Goal: Task Accomplishment & Management: Use online tool/utility

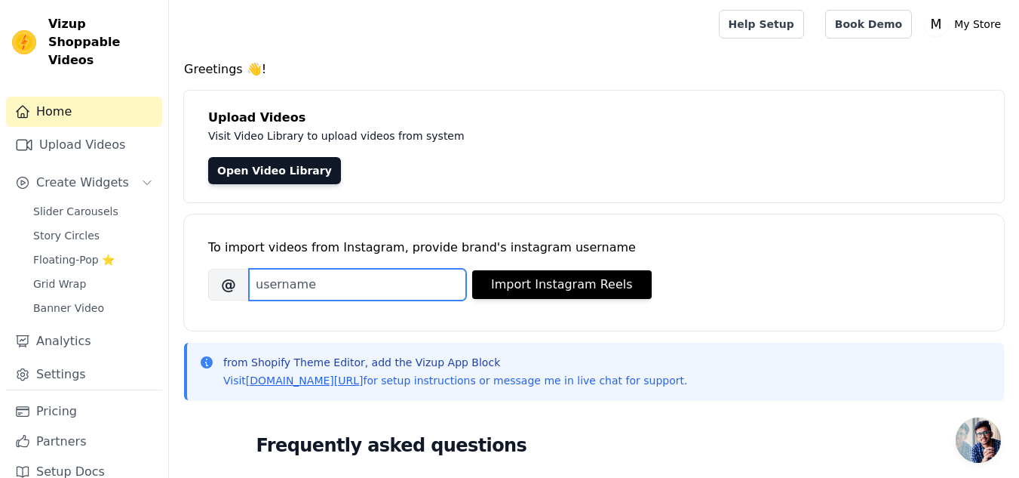
click at [315, 292] on input "Brand's Instagram Username" at bounding box center [357, 285] width 217 height 32
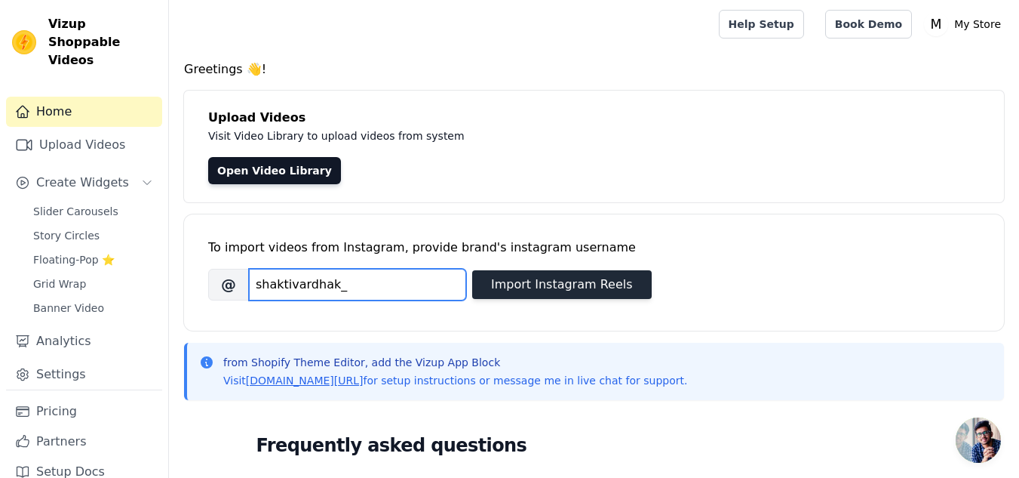
type input "shaktivardhak_"
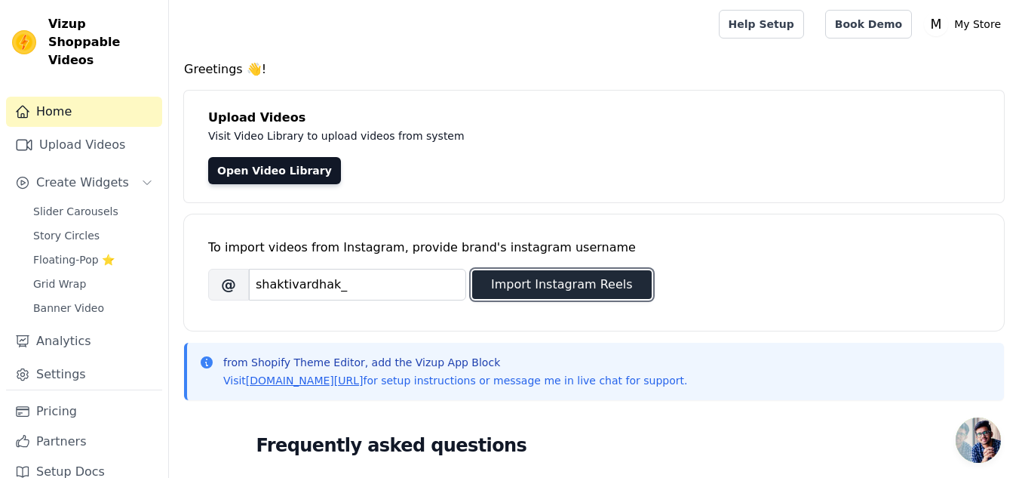
click at [545, 290] on button "Import Instagram Reels" at bounding box center [562, 284] width 180 height 29
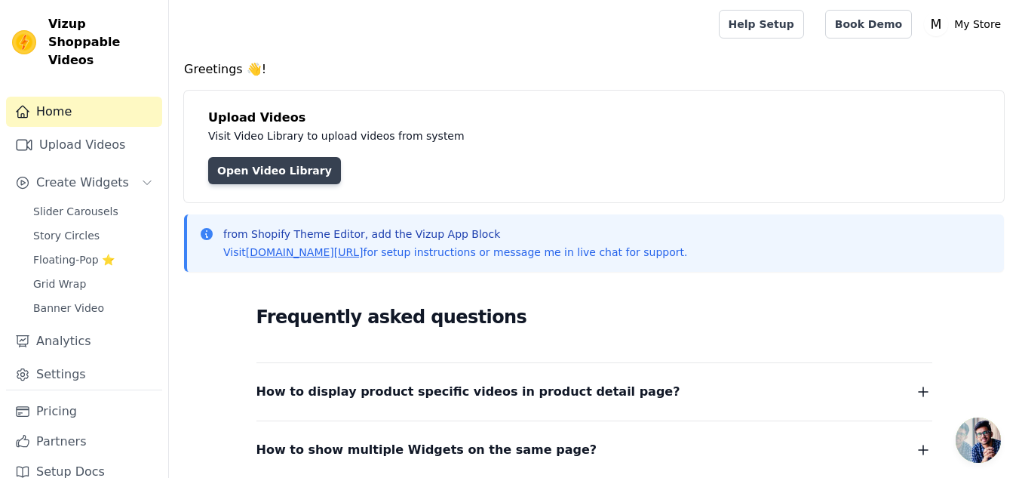
click at [289, 176] on link "Open Video Library" at bounding box center [274, 170] width 133 height 27
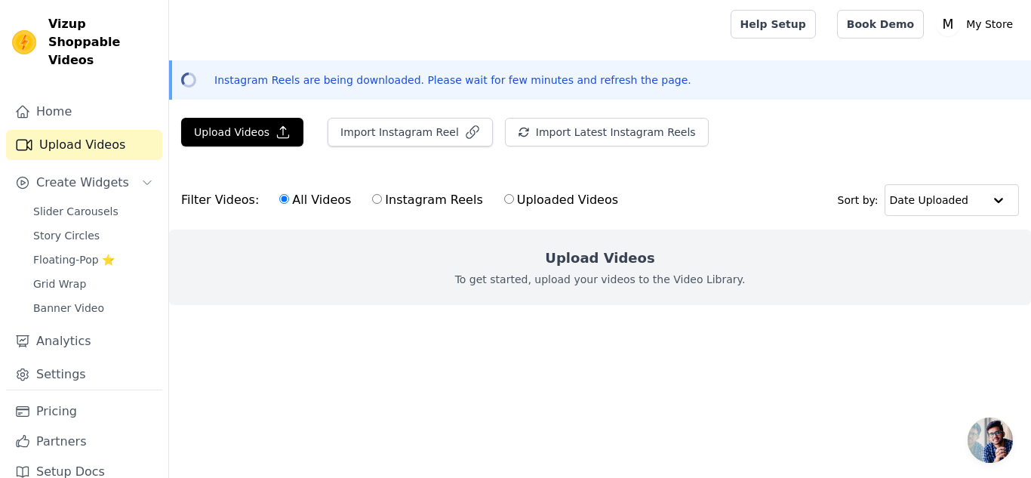
click at [401, 201] on label "Instagram Reels" at bounding box center [427, 200] width 112 height 20
click at [382, 201] on input "Instagram Reels" at bounding box center [377, 199] width 10 height 10
radio input "true"
click at [508, 195] on label "Uploaded Videos" at bounding box center [560, 200] width 115 height 20
click at [508, 195] on input "Uploaded Videos" at bounding box center [509, 199] width 10 height 10
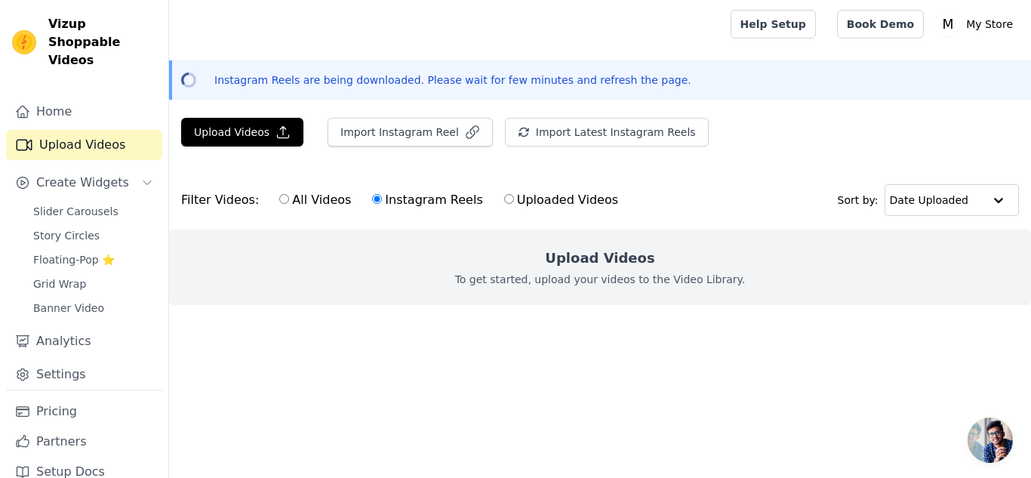
radio input "true"
click at [294, 201] on label "All Videos" at bounding box center [314, 200] width 73 height 20
click at [289, 201] on input "All Videos" at bounding box center [284, 199] width 10 height 10
radio input "true"
click at [275, 133] on icon "button" at bounding box center [282, 131] width 15 height 15
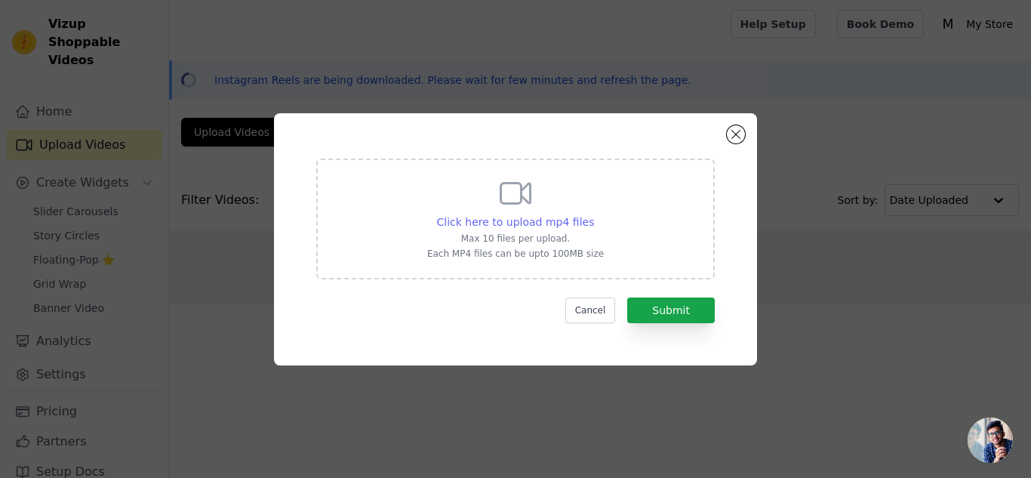
click at [533, 221] on span "Click here to upload mp4 files" at bounding box center [516, 222] width 158 height 12
click at [593, 214] on input "Click here to upload mp4 files Max 10 files per upload. Each MP4 files can be u…" at bounding box center [593, 213] width 1 height 1
type input "C:\fakepath\WhatsApp Video 2025-09-13 at 4.09.35 AM.mp4"
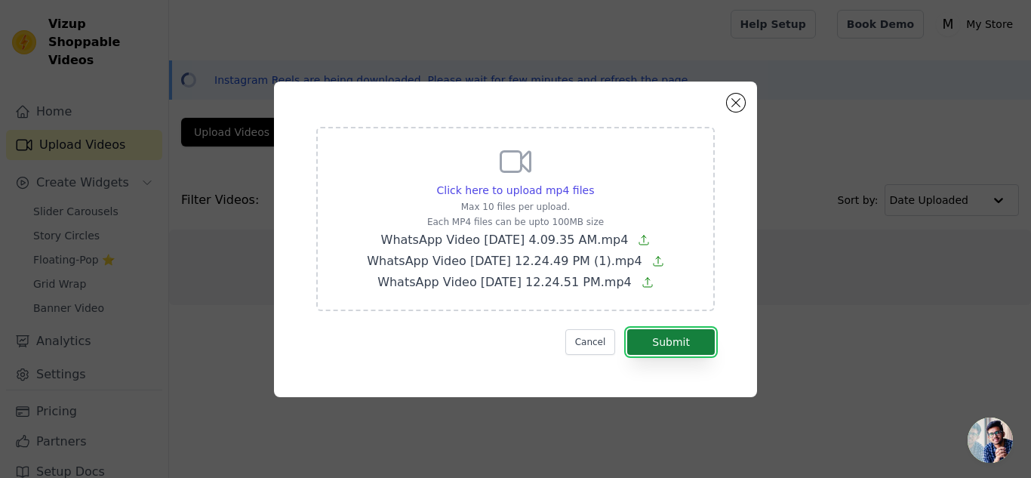
click at [665, 341] on button "Submit" at bounding box center [671, 342] width 88 height 26
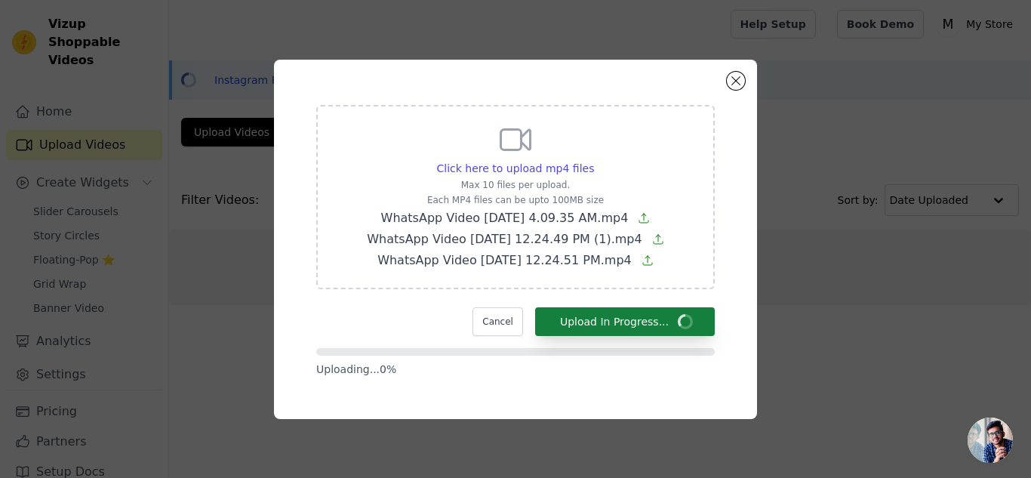
click at [665, 341] on form "Click here to upload mp4 files Max 10 files per upload. Each MP4 files can be u…" at bounding box center [515, 241] width 398 height 272
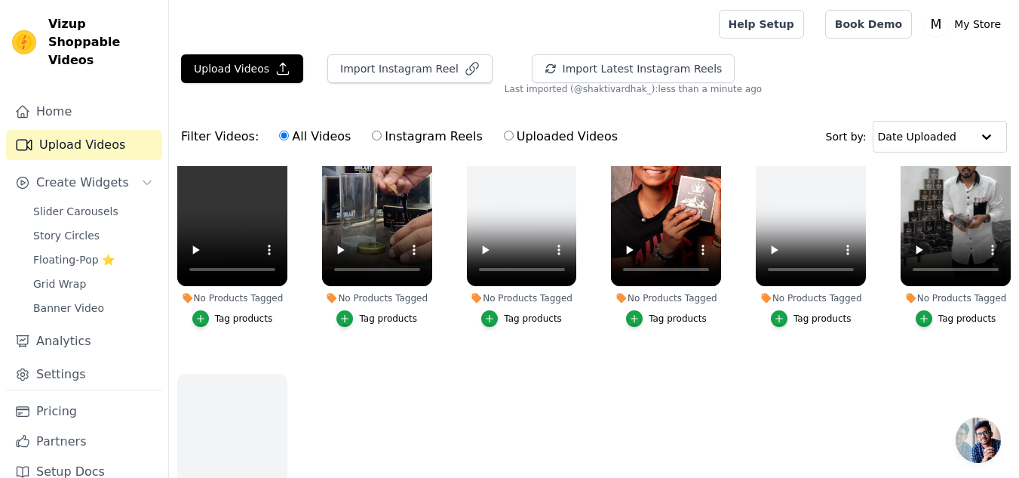
scroll to position [32, 0]
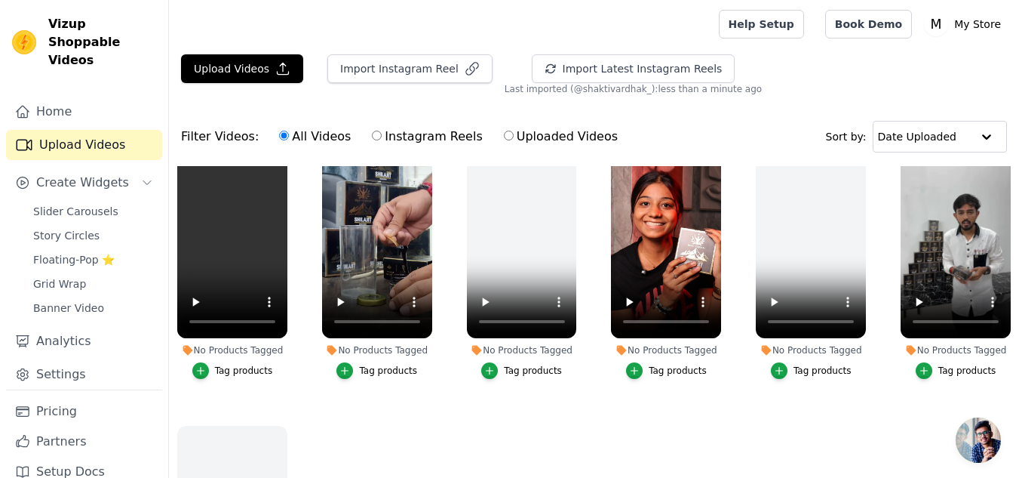
click at [777, 405] on ul "No Products Tagged Tag products No Products Tagged Tag products No Products Tag…" at bounding box center [594, 380] width 850 height 429
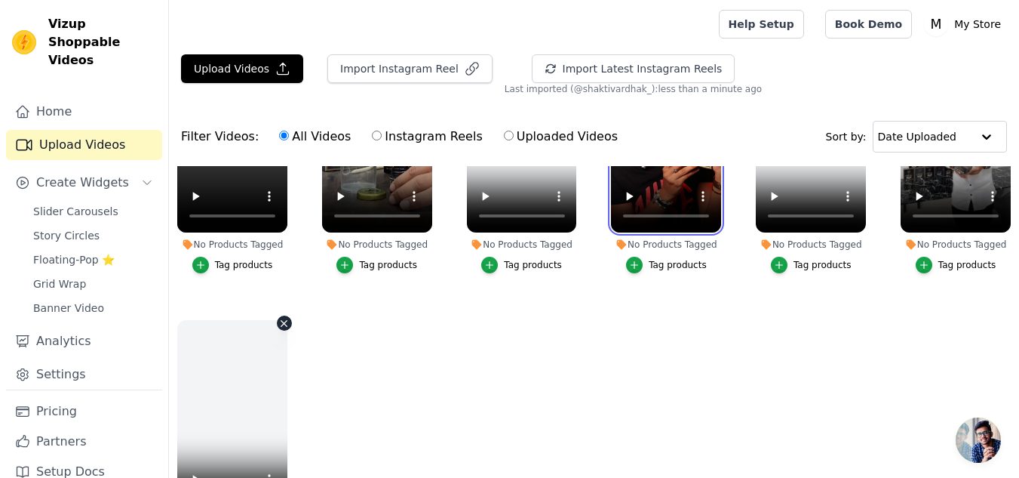
scroll to position [154, 0]
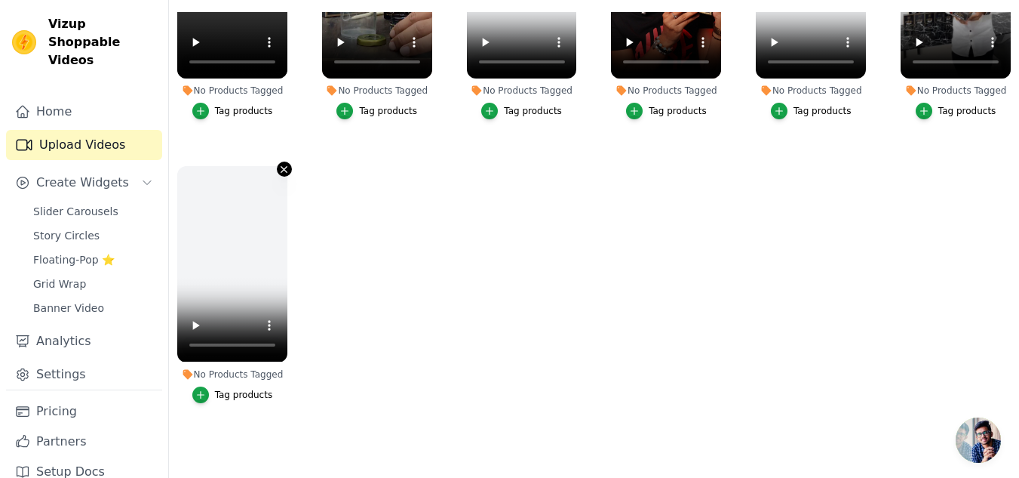
click at [282, 166] on icon "button" at bounding box center [283, 169] width 11 height 11
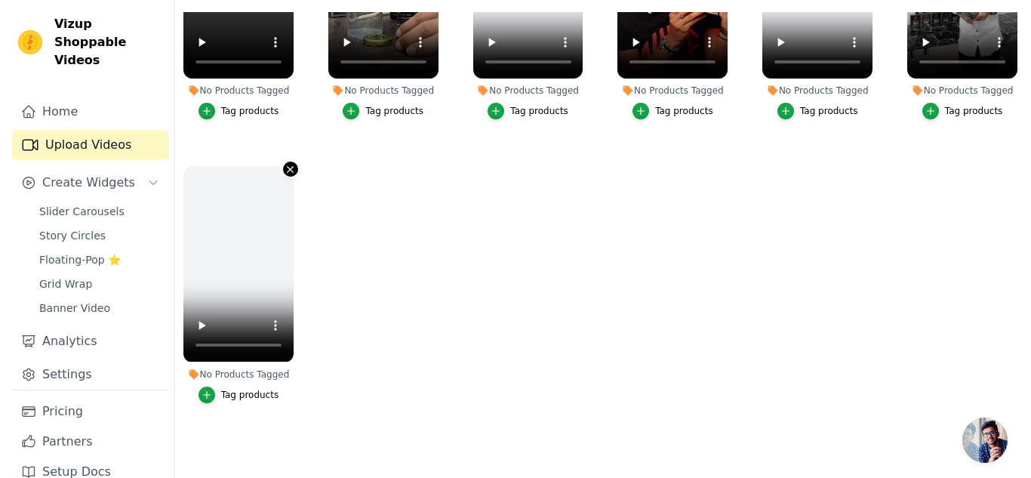
scroll to position [0, 0]
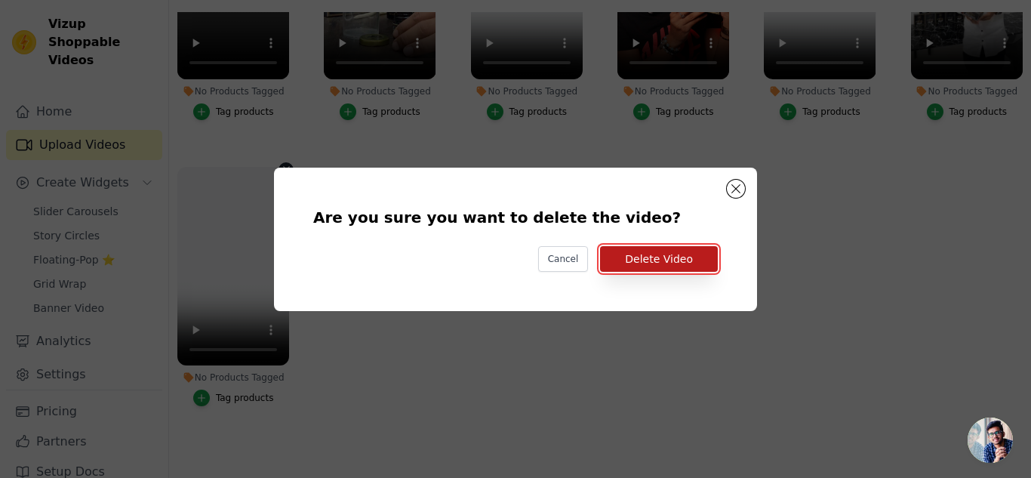
click at [663, 260] on button "Delete Video" at bounding box center [659, 259] width 118 height 26
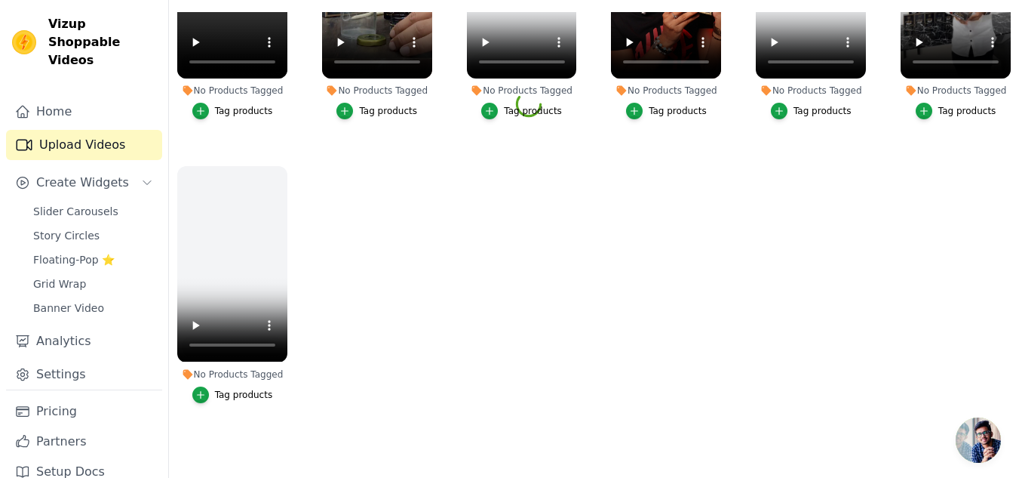
scroll to position [39, 0]
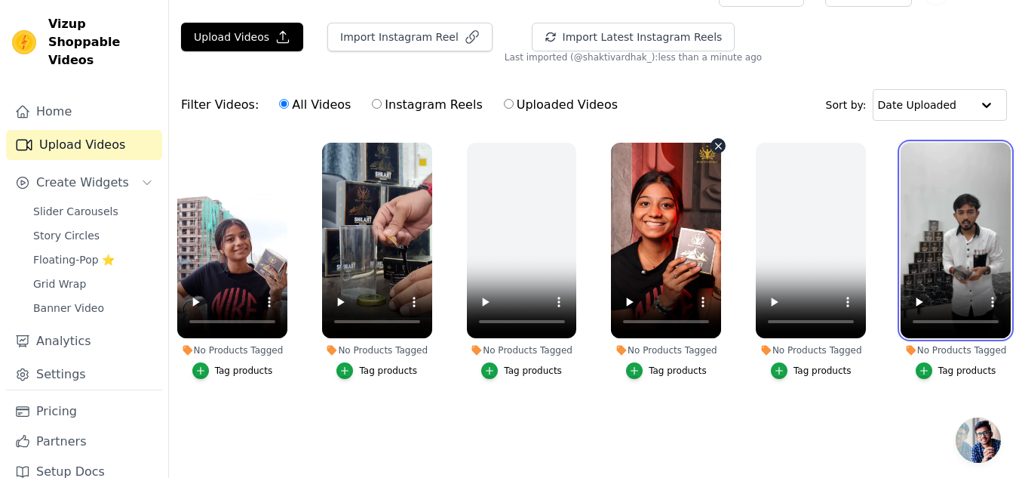
drag, startPoint x: 929, startPoint y: 263, endPoint x: 691, endPoint y: 256, distance: 238.5
click at [691, 256] on ul "No Products Tagged Tag products No Products Tagged Tag products No Products Tag…" at bounding box center [594, 287] width 850 height 307
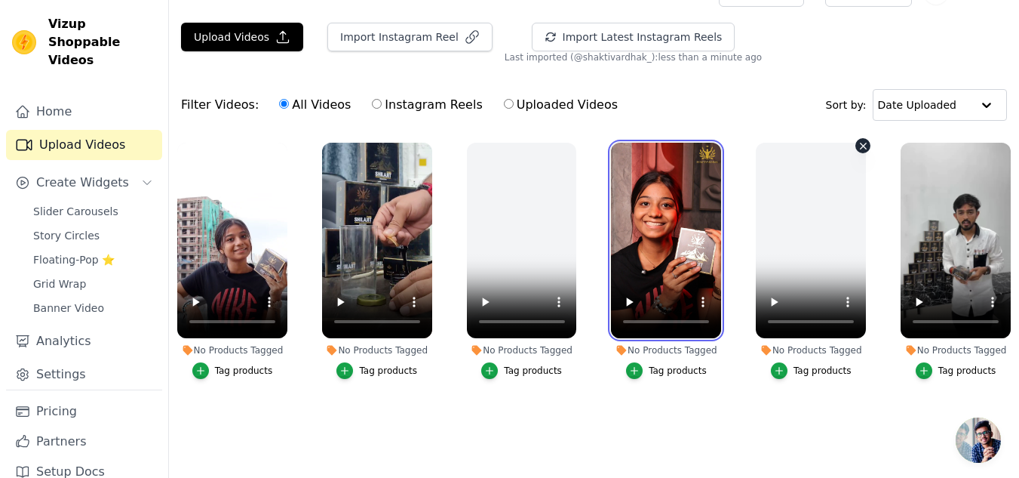
drag, startPoint x: 695, startPoint y: 224, endPoint x: 809, endPoint y: 223, distance: 114.7
click at [809, 223] on ul "No Products Tagged Tag products No Products Tagged Tag products No Products Tag…" at bounding box center [594, 287] width 850 height 307
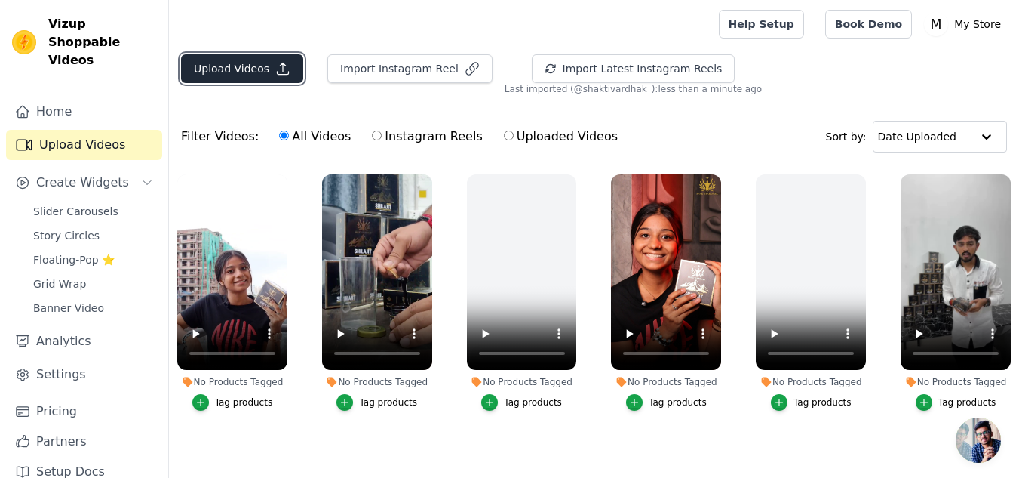
click at [262, 60] on button "Upload Videos" at bounding box center [242, 68] width 122 height 29
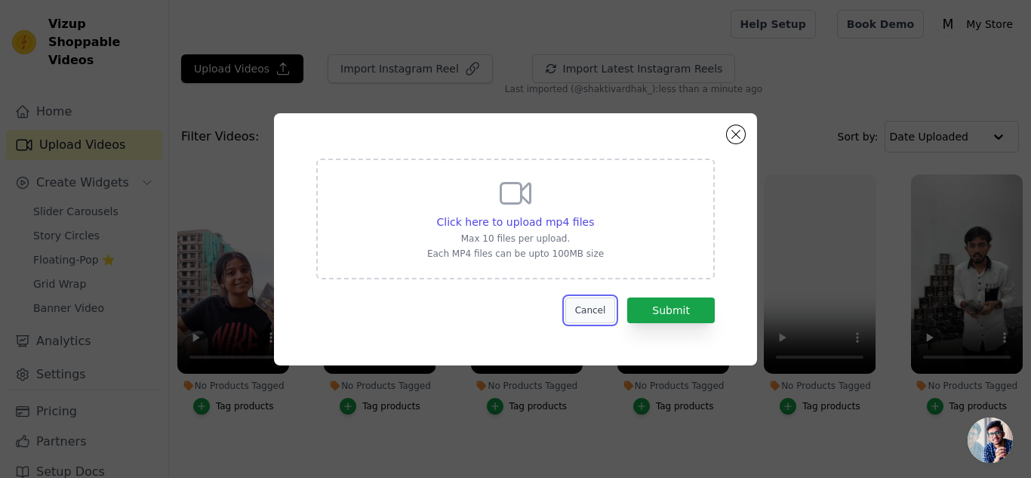
click at [592, 309] on button "Cancel" at bounding box center [590, 310] width 51 height 26
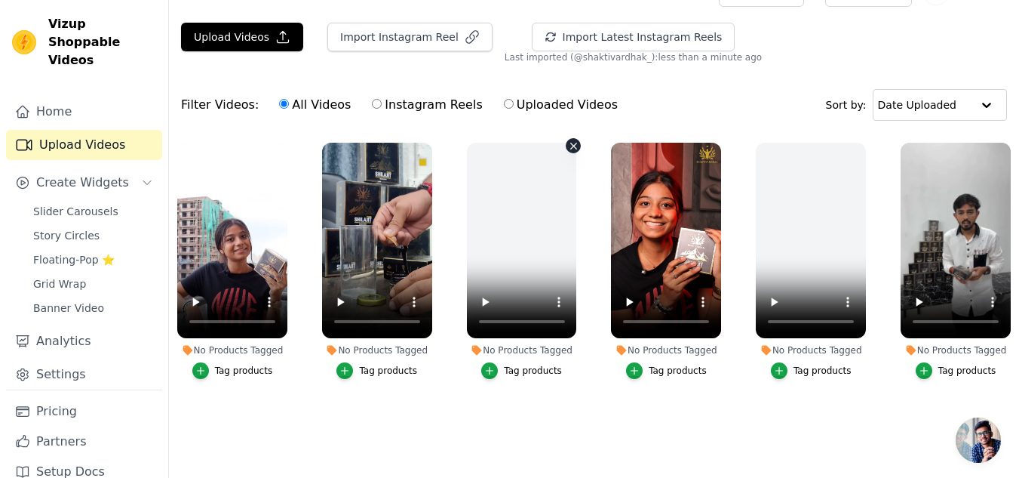
scroll to position [32, 0]
click at [240, 369] on div "Tag products" at bounding box center [244, 370] width 58 height 12
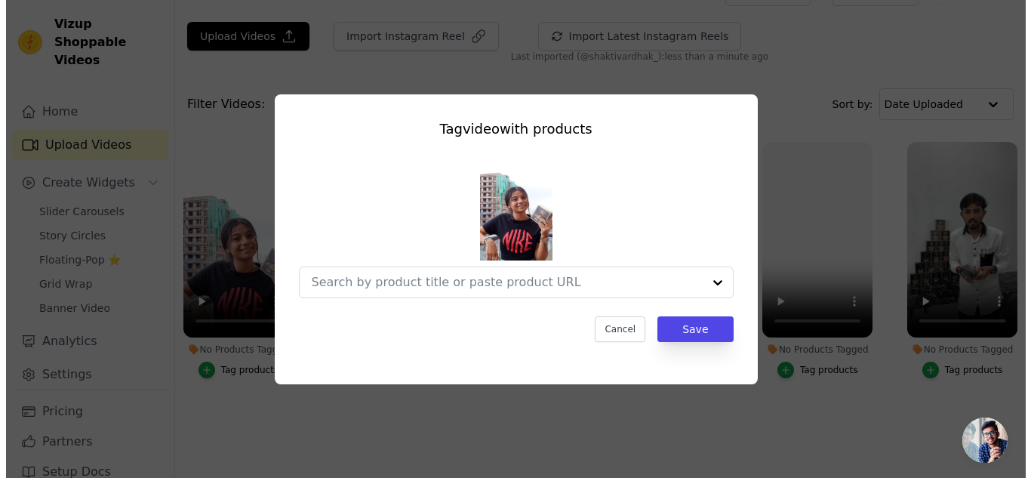
scroll to position [0, 0]
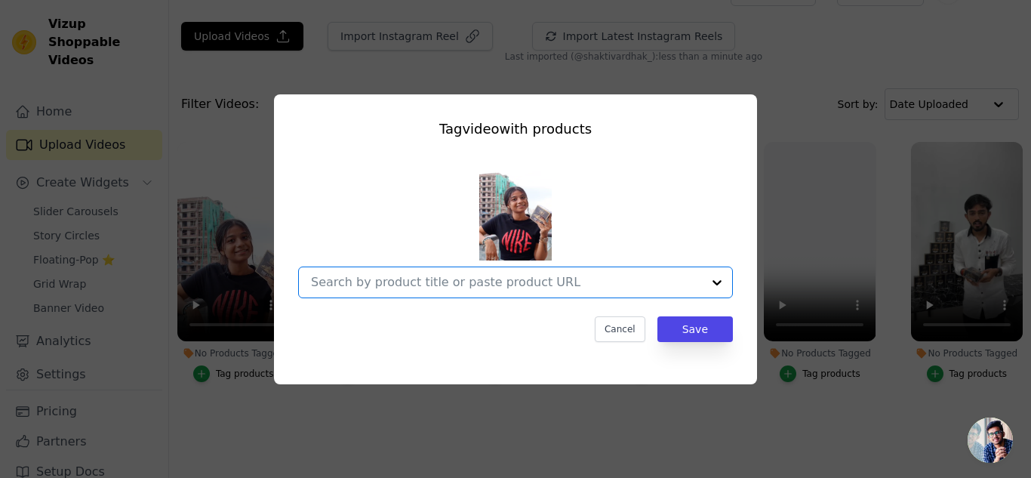
click at [432, 284] on input "No Products Tagged Tag video with products Option undefined, selected. Cancel S…" at bounding box center [506, 282] width 391 height 14
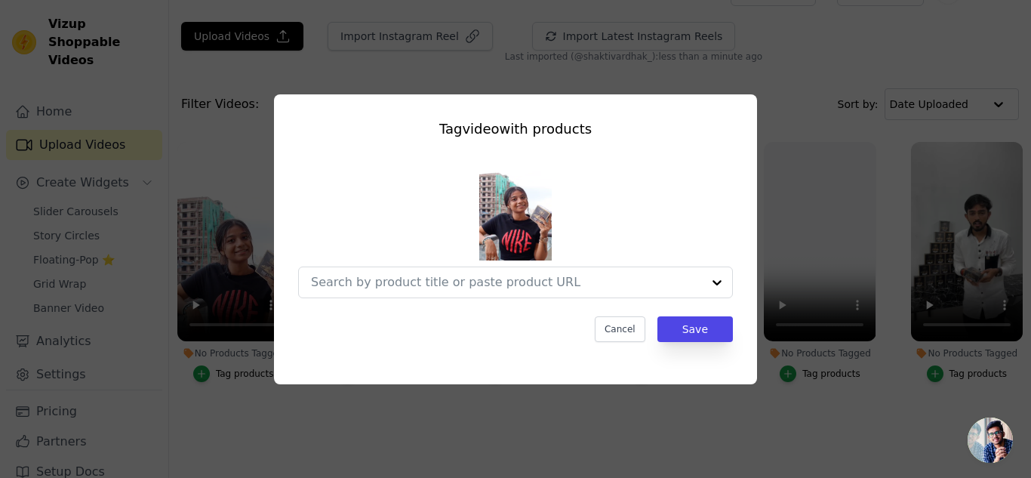
click at [606, 410] on div "Tag video with products Cancel Save" at bounding box center [515, 239] width 1031 height 478
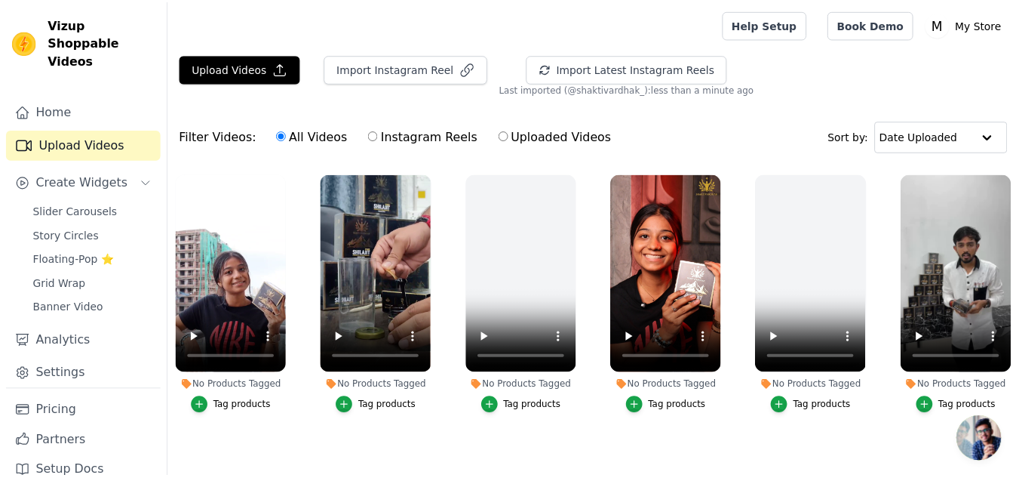
scroll to position [32, 0]
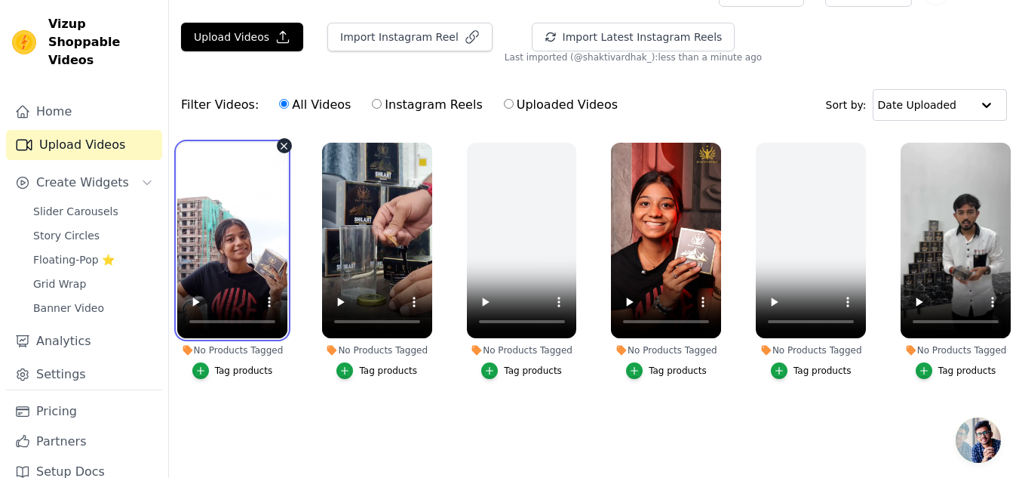
click at [252, 247] on video at bounding box center [232, 240] width 110 height 195
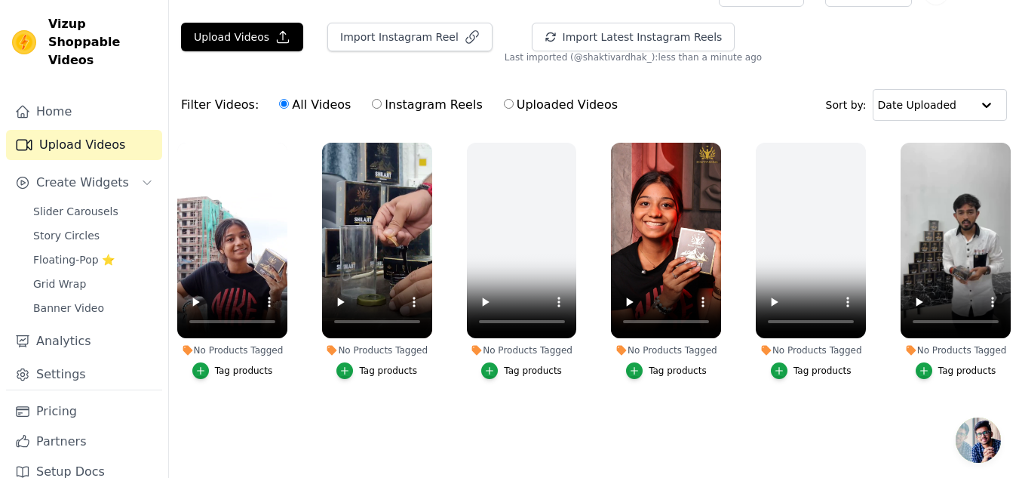
click at [258, 371] on div "Tag products" at bounding box center [244, 370] width 58 height 12
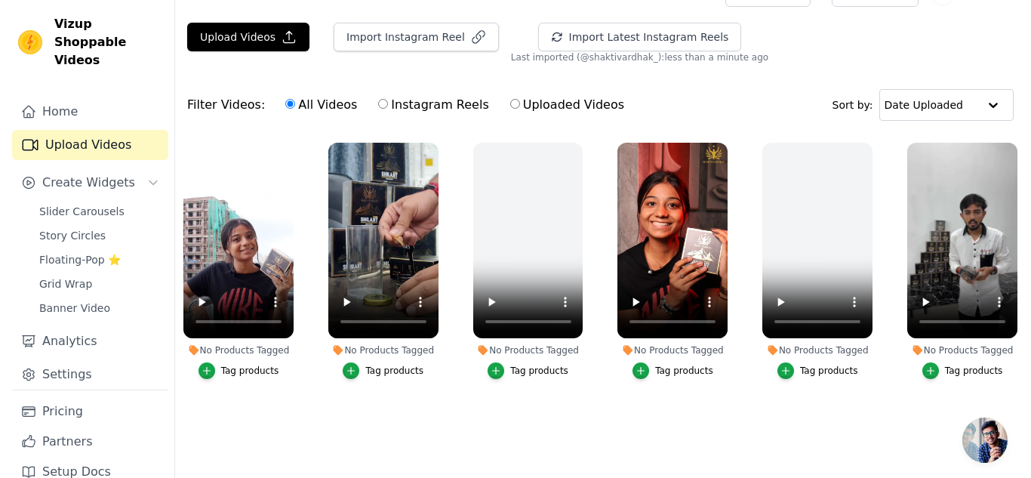
scroll to position [0, 0]
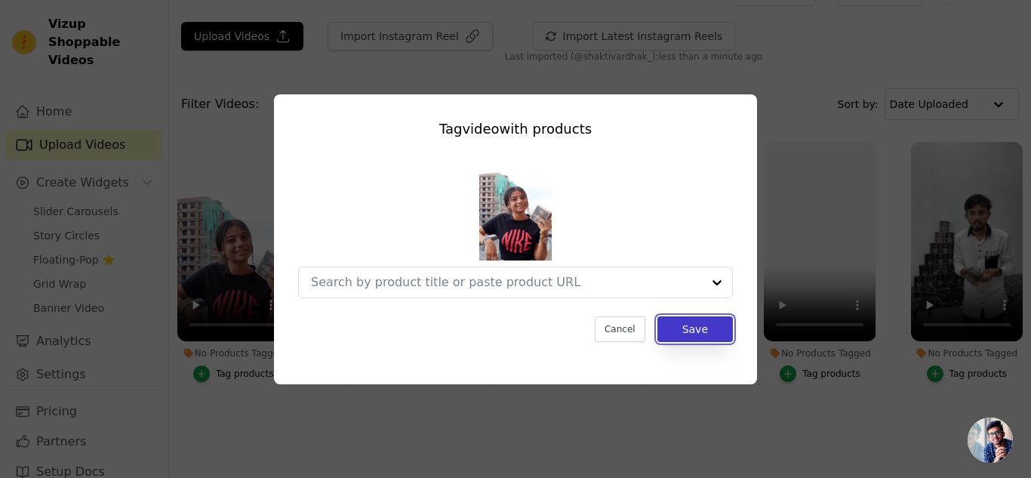
click at [686, 339] on button "Save" at bounding box center [694, 329] width 75 height 26
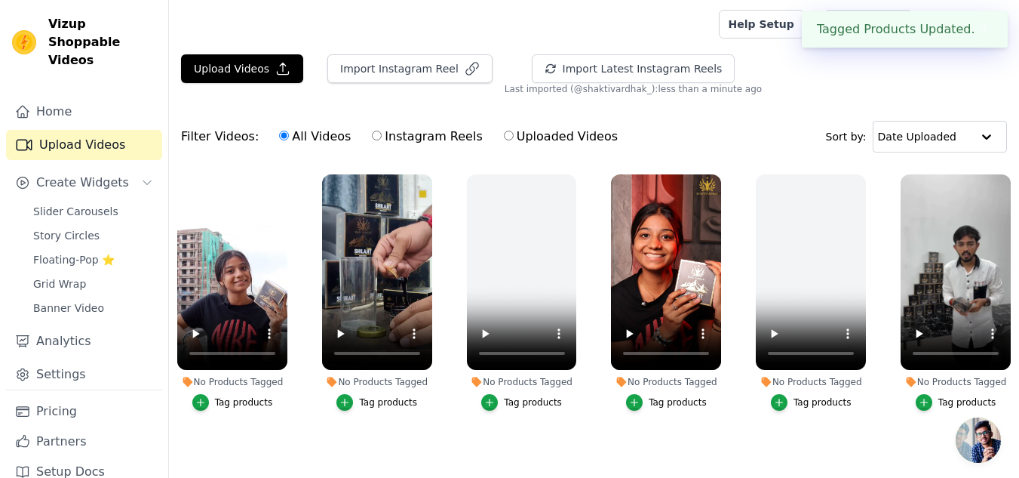
click at [415, 140] on label "Instagram Reels" at bounding box center [427, 137] width 112 height 20
click at [382, 140] on input "Instagram Reels" at bounding box center [377, 136] width 10 height 10
radio input "true"
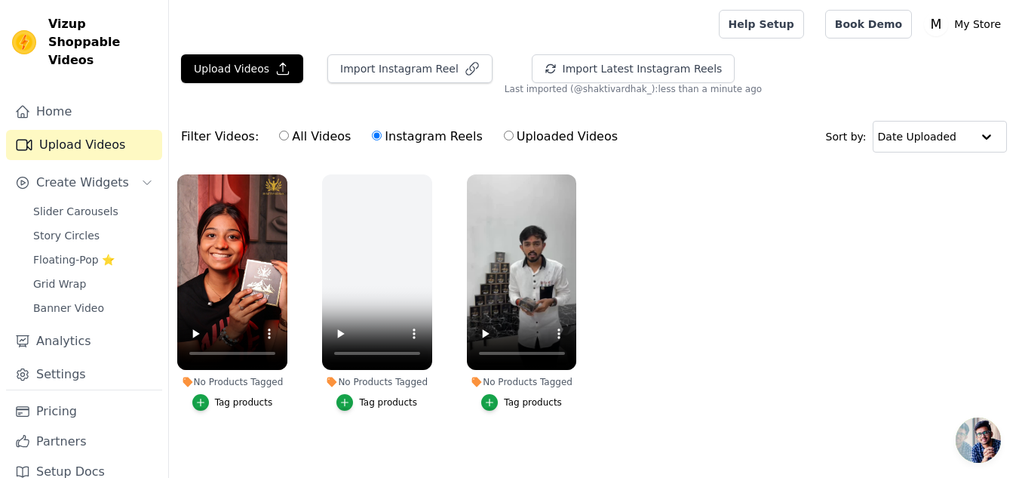
click at [504, 134] on input "Uploaded Videos" at bounding box center [509, 136] width 10 height 10
radio input "true"
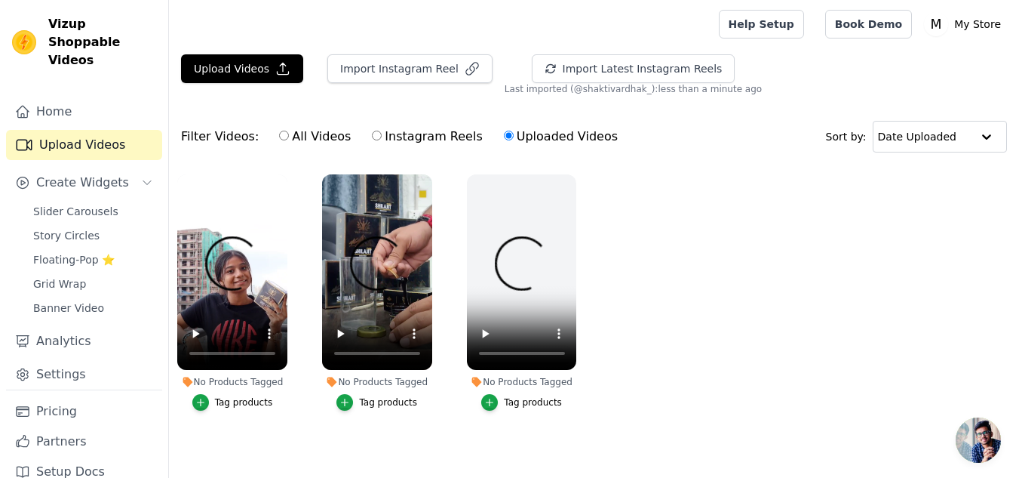
click at [314, 140] on label "All Videos" at bounding box center [314, 137] width 73 height 20
click at [289, 140] on input "All Videos" at bounding box center [284, 136] width 10 height 10
radio input "true"
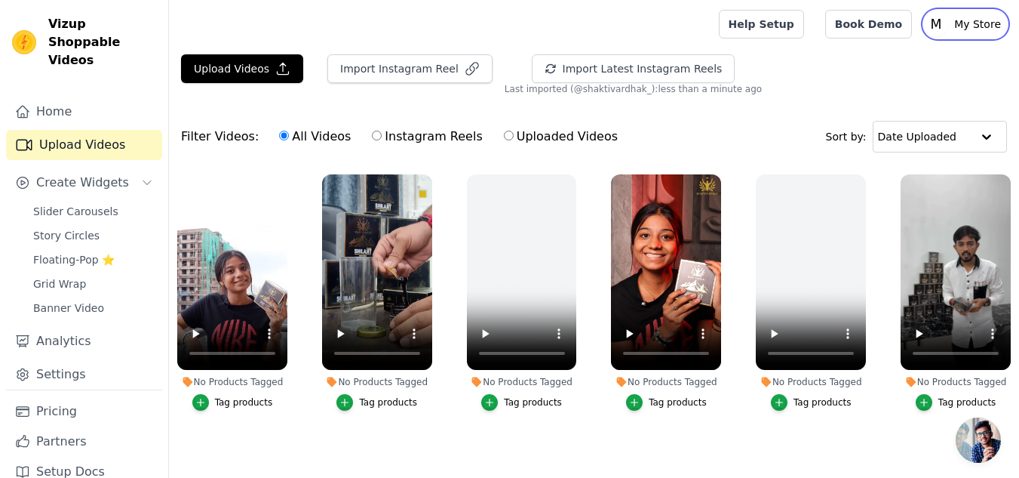
click at [972, 26] on p "My Store" at bounding box center [977, 24] width 59 height 27
click at [805, 82] on div "Upload Videos Import Instagram Reel Import Latest Instagram Reels Import Latest…" at bounding box center [594, 74] width 850 height 41
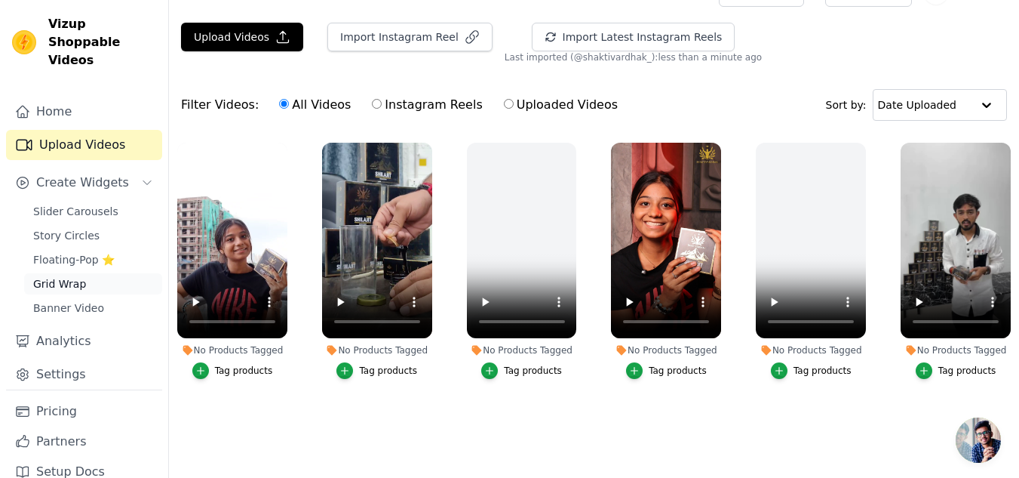
click at [68, 276] on span "Grid Wrap" at bounding box center [59, 283] width 53 height 15
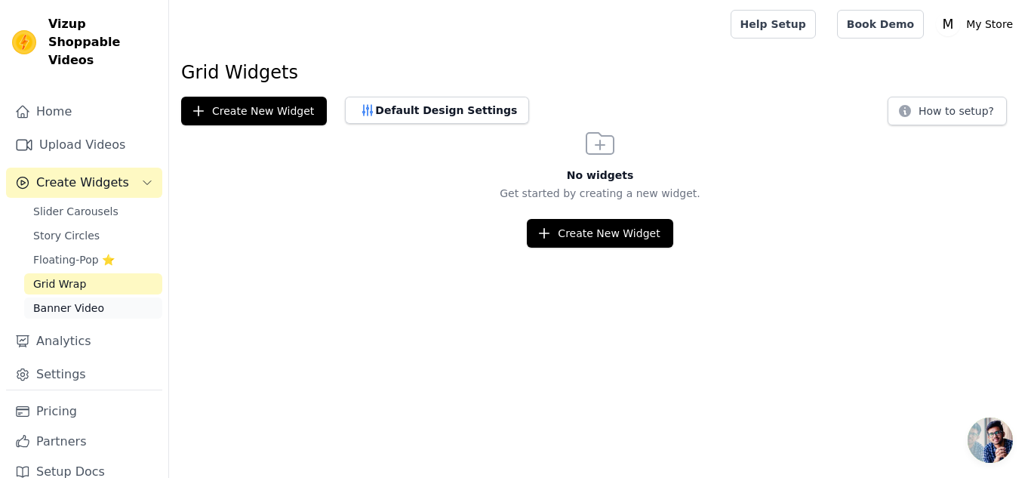
click at [74, 300] on span "Banner Video" at bounding box center [68, 307] width 71 height 15
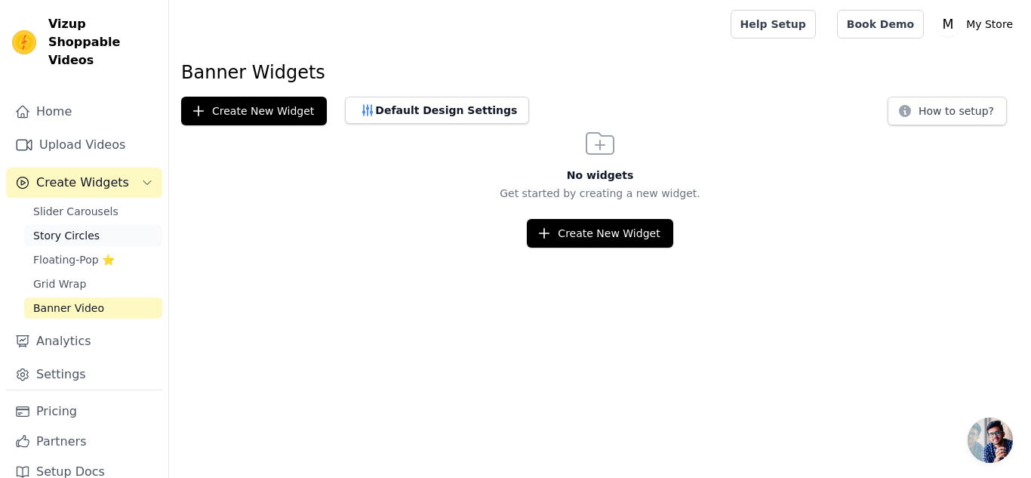
click at [87, 228] on span "Story Circles" at bounding box center [66, 235] width 66 height 15
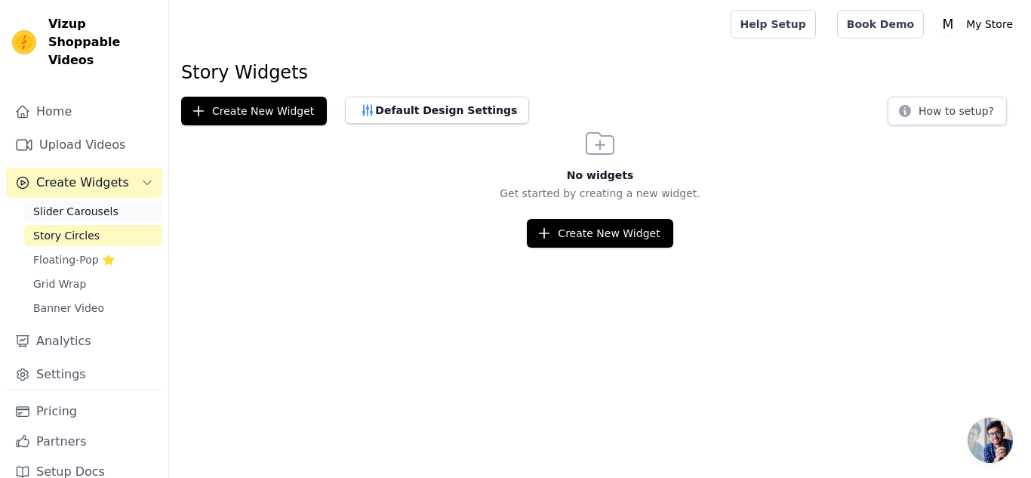
click at [90, 201] on link "Slider Carousels" at bounding box center [93, 211] width 138 height 21
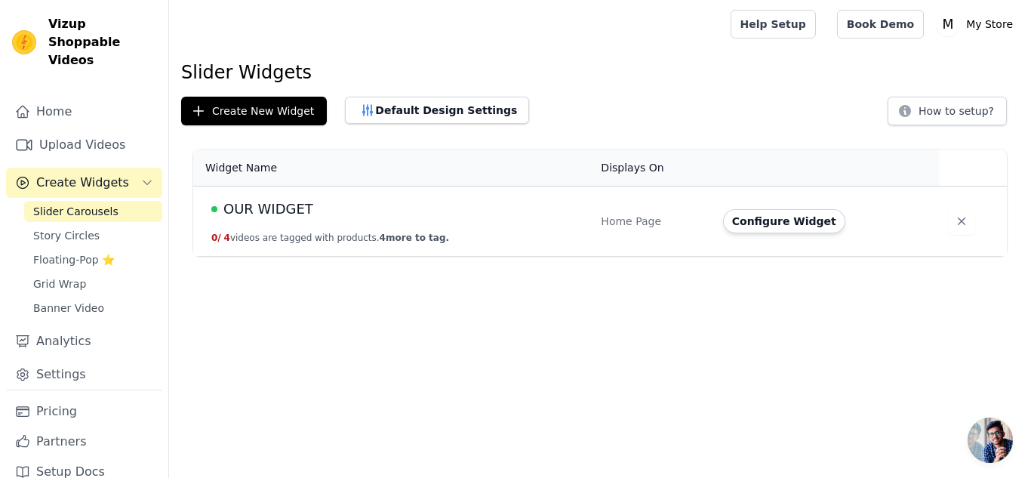
click at [599, 235] on td "Home Page" at bounding box center [651, 221] width 121 height 70
click at [640, 202] on td "Home Page" at bounding box center [651, 221] width 121 height 70
click at [748, 217] on button "Configure Widget" at bounding box center [784, 221] width 122 height 24
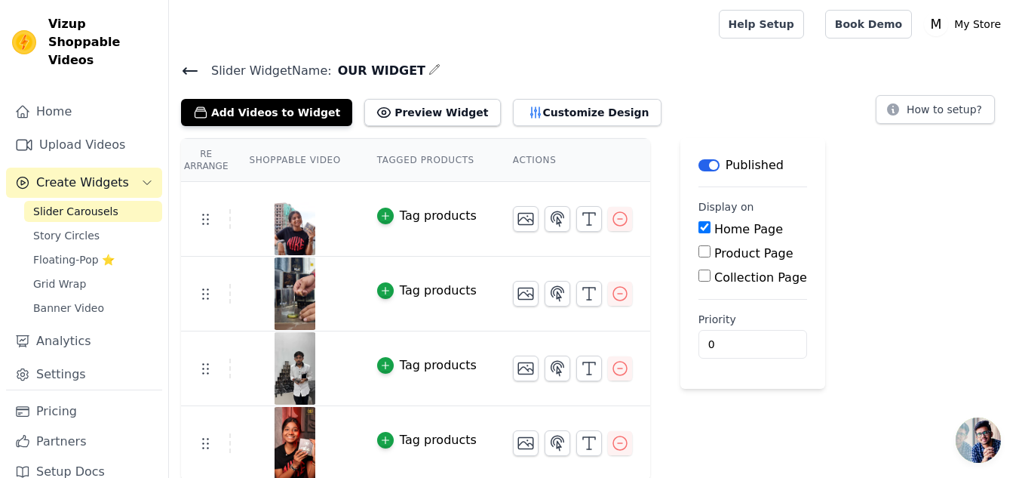
scroll to position [2, 0]
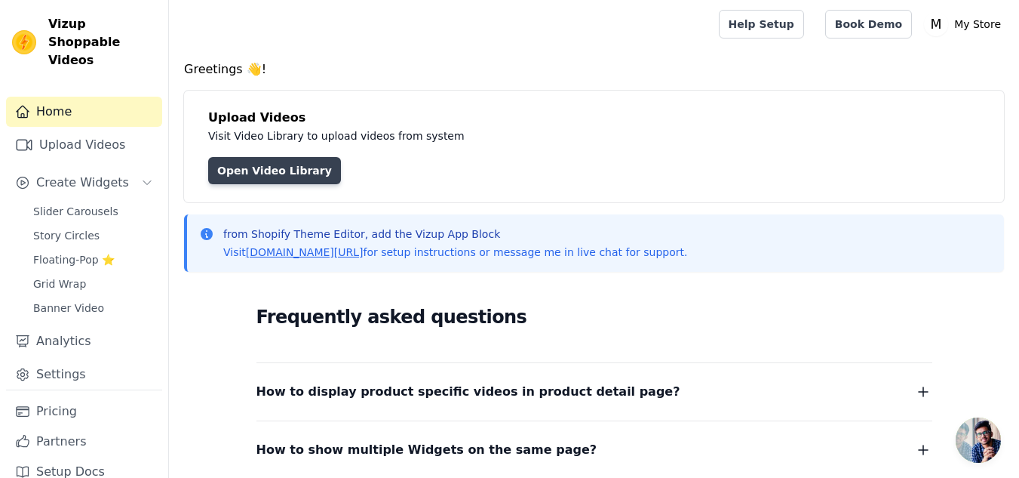
click at [299, 174] on link "Open Video Library" at bounding box center [274, 170] width 133 height 27
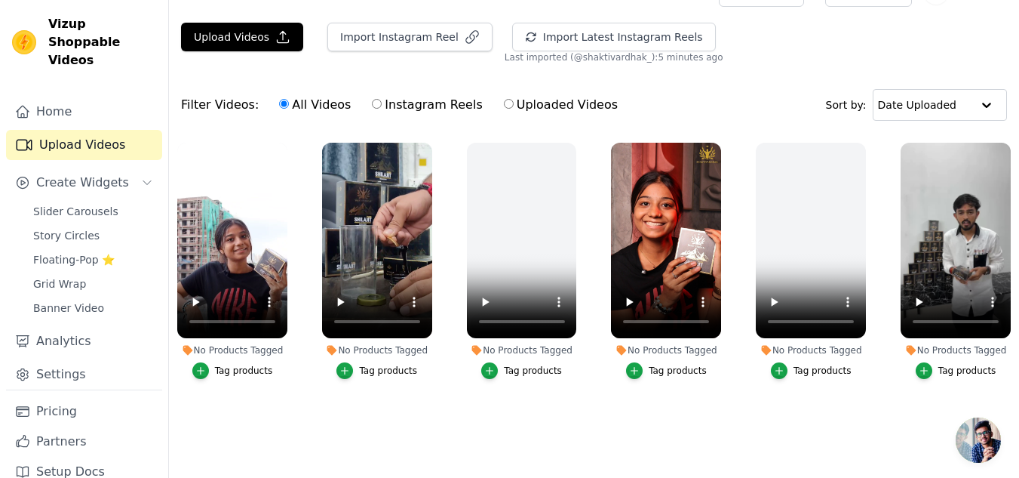
click at [81, 130] on link "Upload Videos" at bounding box center [84, 145] width 156 height 30
click at [447, 32] on button "Import Instagram Reel" at bounding box center [409, 37] width 165 height 29
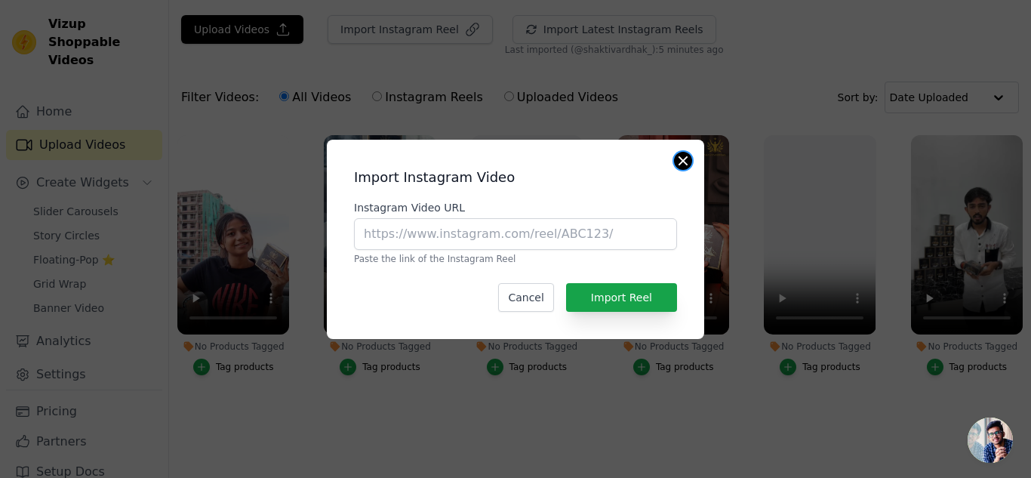
click at [687, 155] on button "Close modal" at bounding box center [683, 161] width 18 height 18
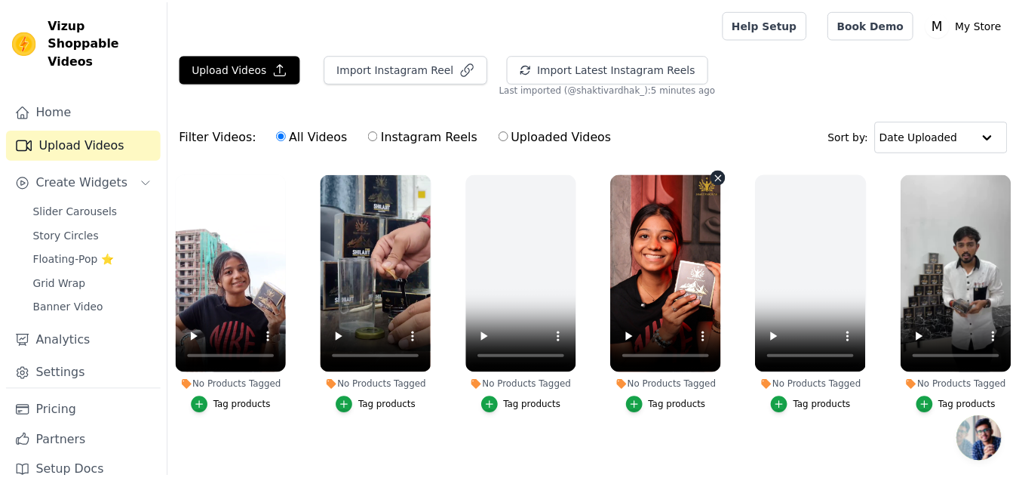
scroll to position [39, 0]
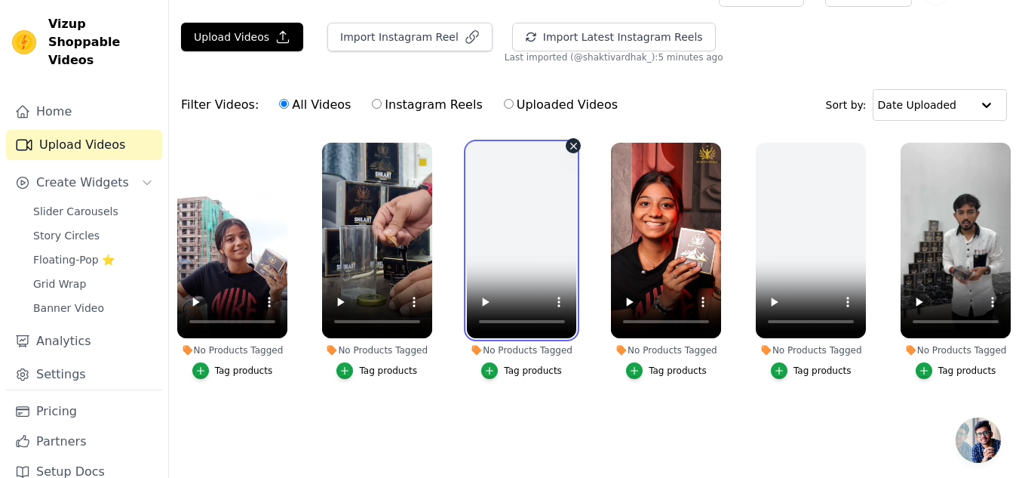
click at [561, 293] on video at bounding box center [522, 240] width 110 height 195
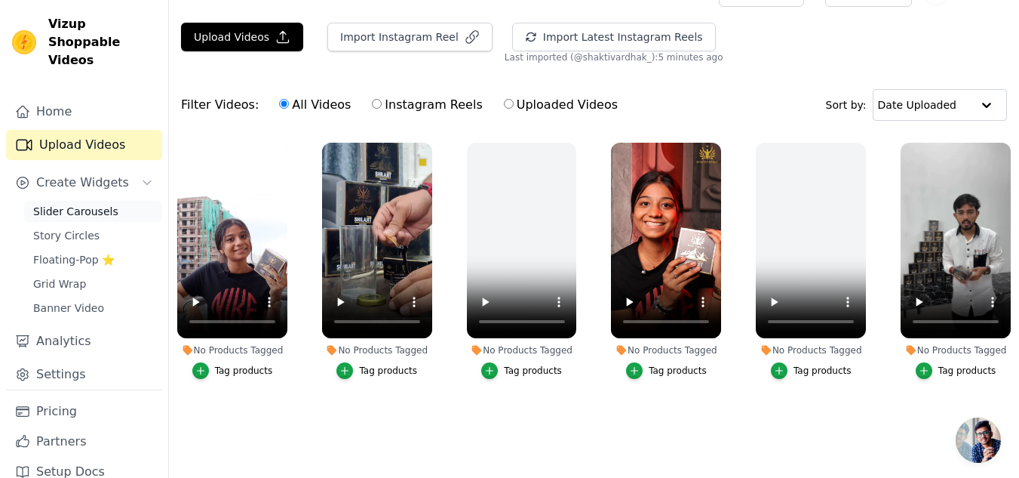
click at [121, 201] on link "Slider Carousels" at bounding box center [93, 211] width 138 height 21
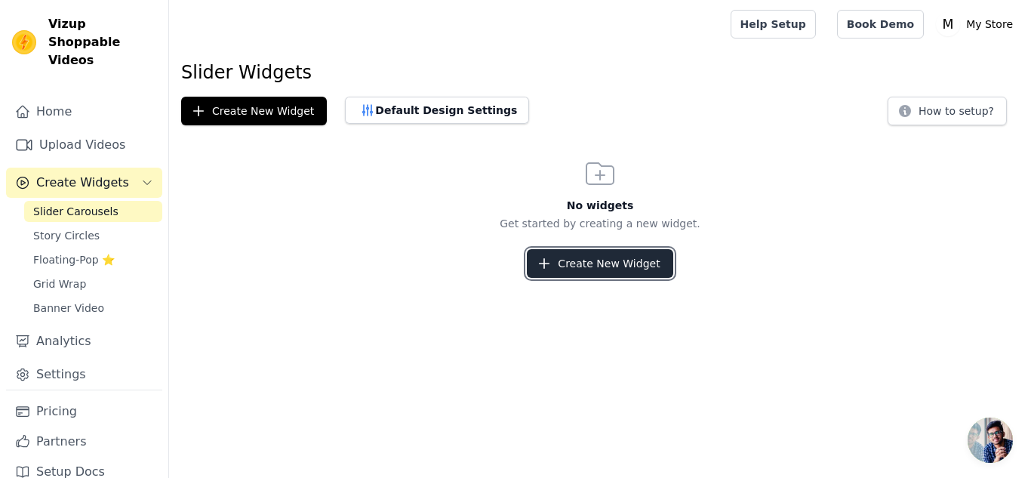
click at [625, 257] on button "Create New Widget" at bounding box center [600, 263] width 146 height 29
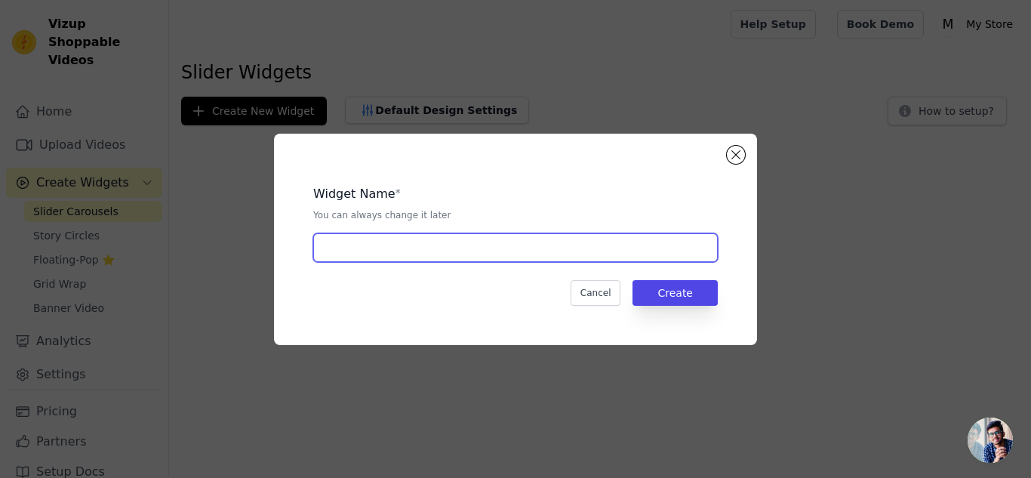
click at [504, 249] on input "text" at bounding box center [515, 247] width 404 height 29
type input "OUR WIDGET"
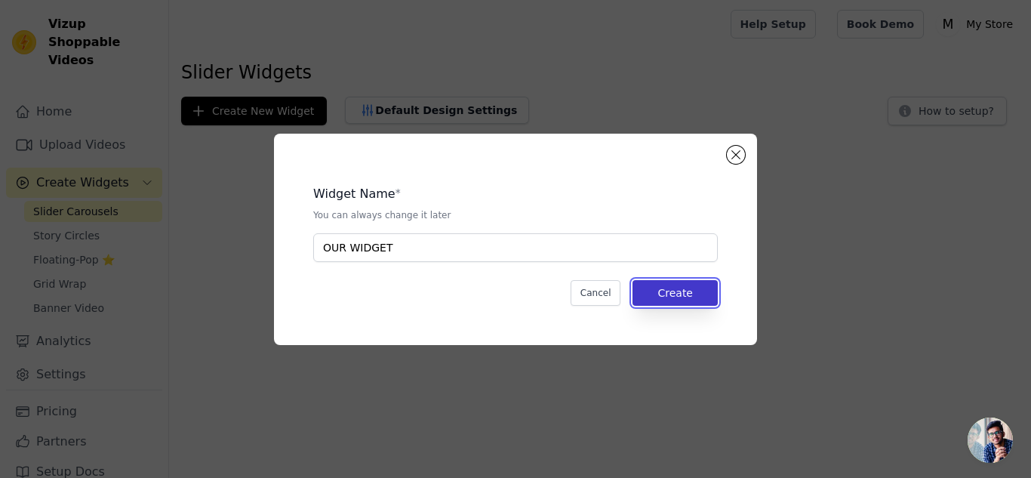
click at [668, 293] on button "Create" at bounding box center [674, 293] width 85 height 26
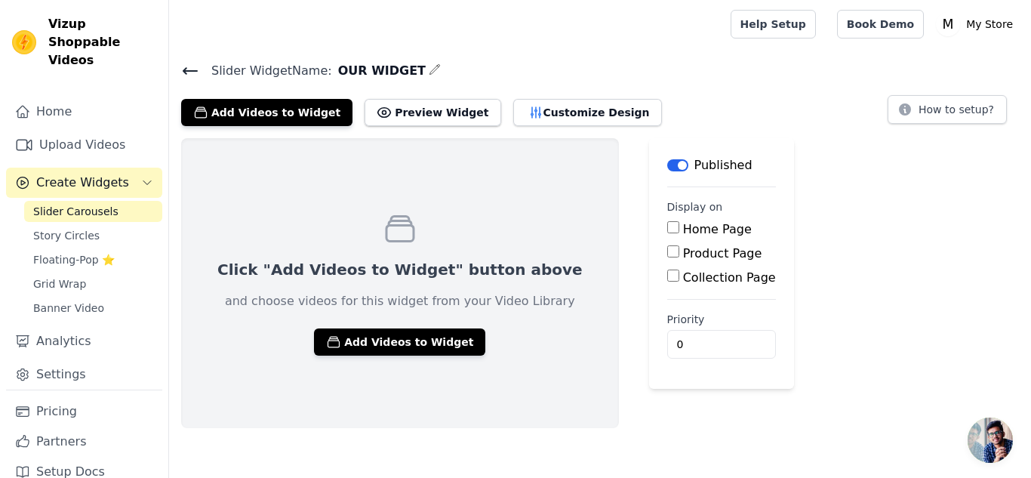
click at [683, 225] on label "Home Page" at bounding box center [717, 229] width 69 height 14
click at [667, 225] on input "Home Page" at bounding box center [673, 227] width 12 height 12
checkbox input "true"
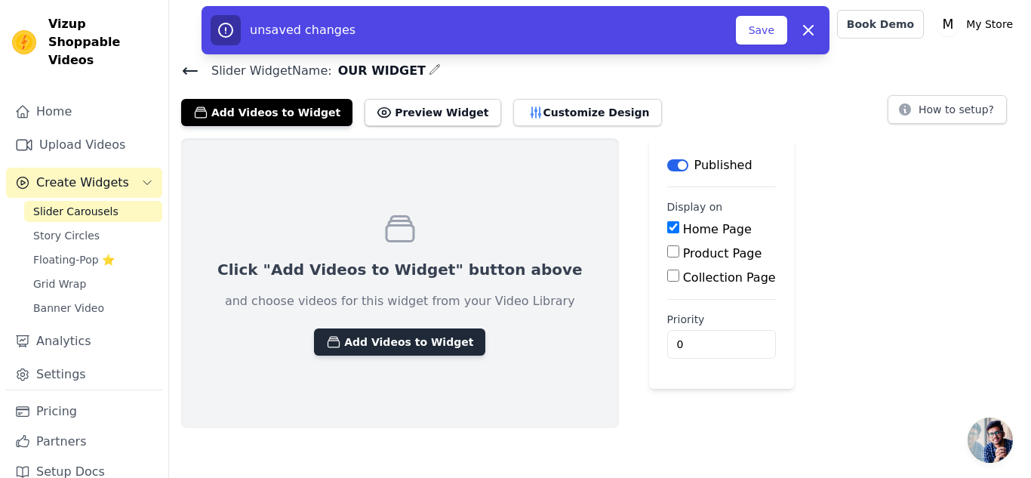
click at [422, 344] on button "Add Videos to Widget" at bounding box center [399, 341] width 171 height 27
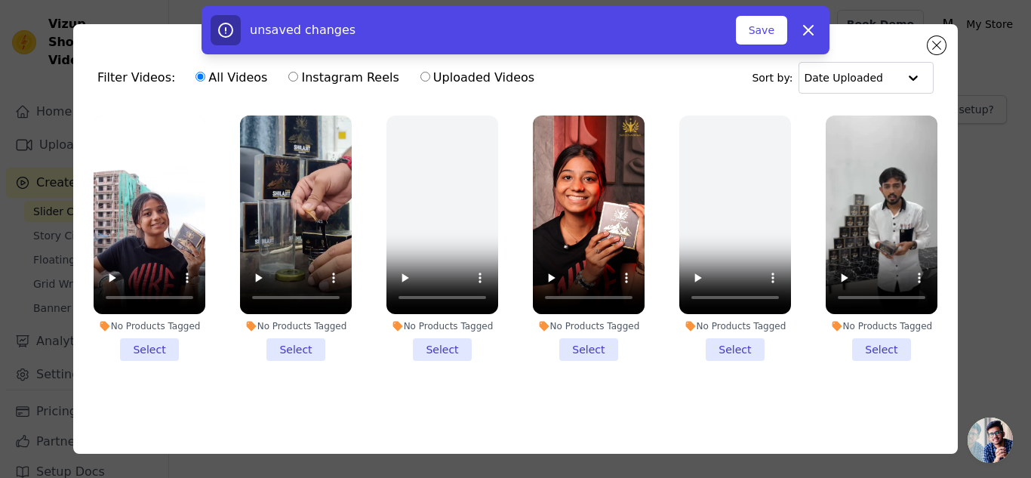
click at [150, 346] on li "No Products Tagged Select" at bounding box center [150, 237] width 112 height 245
click at [0, 0] on input "No Products Tagged Select" at bounding box center [0, 0] width 0 height 0
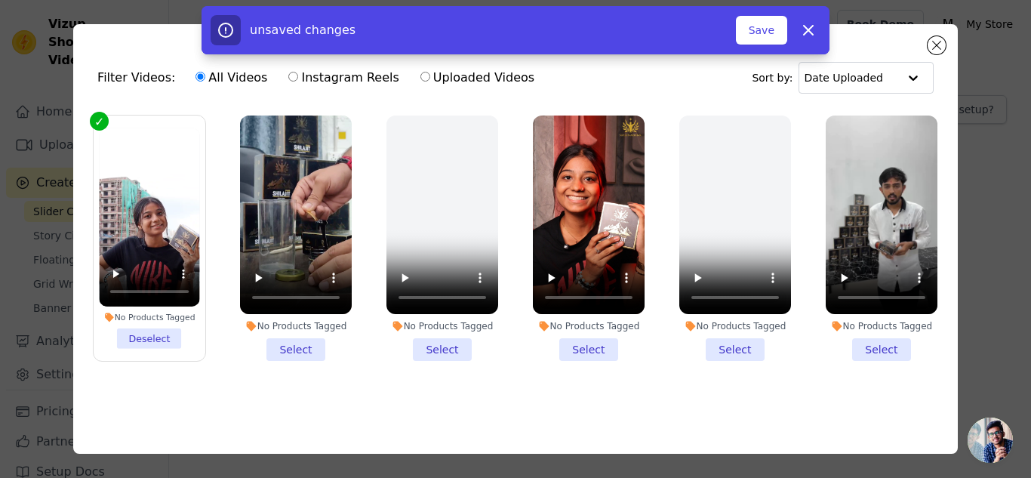
click at [879, 347] on li "No Products Tagged Select" at bounding box center [881, 237] width 112 height 245
click at [0, 0] on input "No Products Tagged Select" at bounding box center [0, 0] width 0 height 0
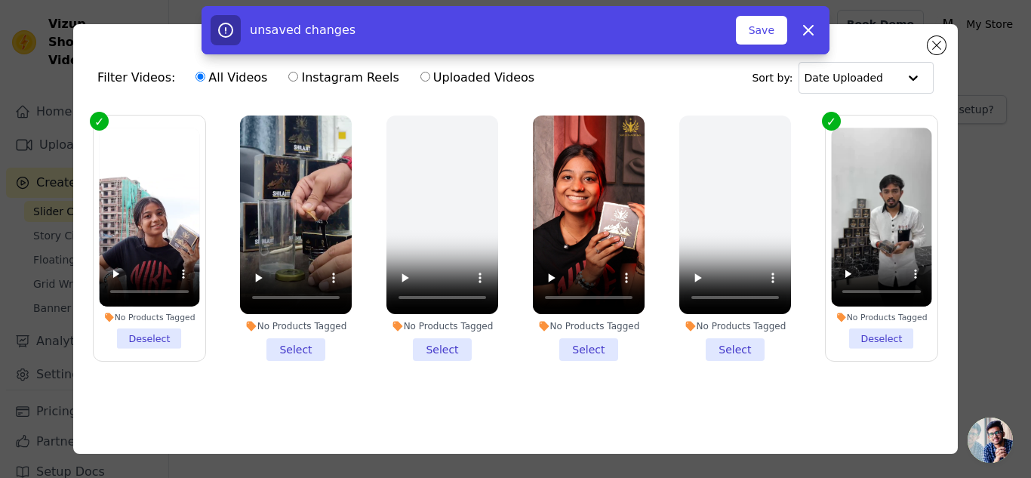
click at [574, 346] on li "No Products Tagged Select" at bounding box center [589, 237] width 112 height 245
click at [0, 0] on input "No Products Tagged Select" at bounding box center [0, 0] width 0 height 0
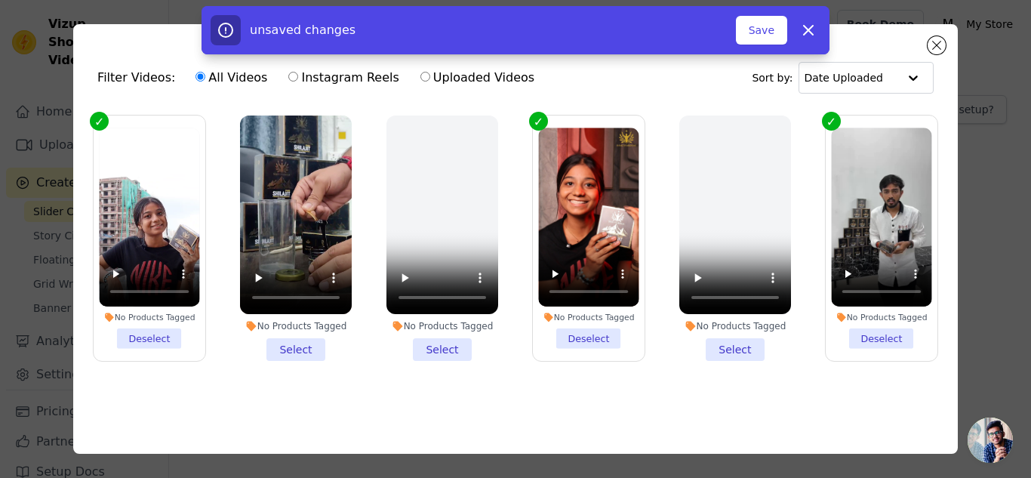
click at [591, 336] on li "No Products Tagged Deselect" at bounding box center [588, 237] width 100 height 221
click at [0, 0] on input "No Products Tagged Deselect" at bounding box center [0, 0] width 0 height 0
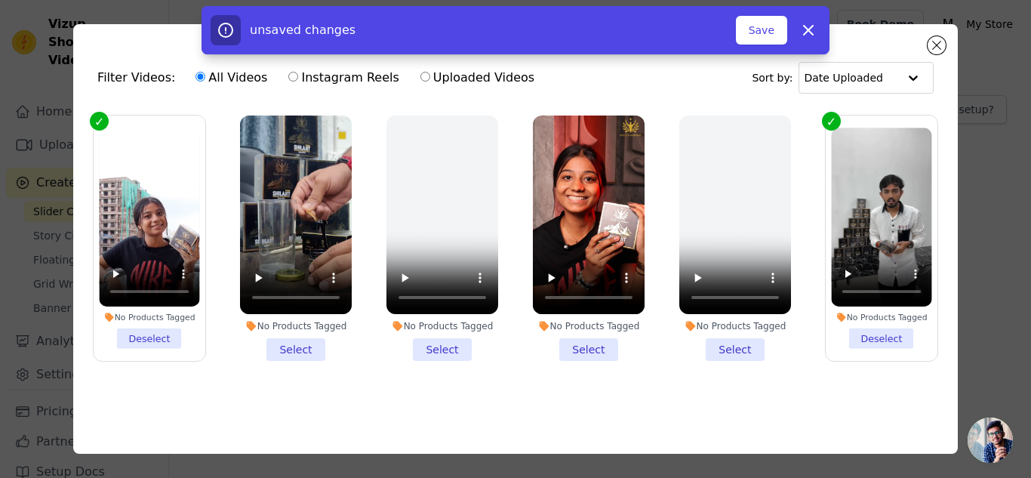
click at [307, 344] on li "No Products Tagged Select" at bounding box center [296, 237] width 112 height 245
click at [0, 0] on input "No Products Tagged Select" at bounding box center [0, 0] width 0 height 0
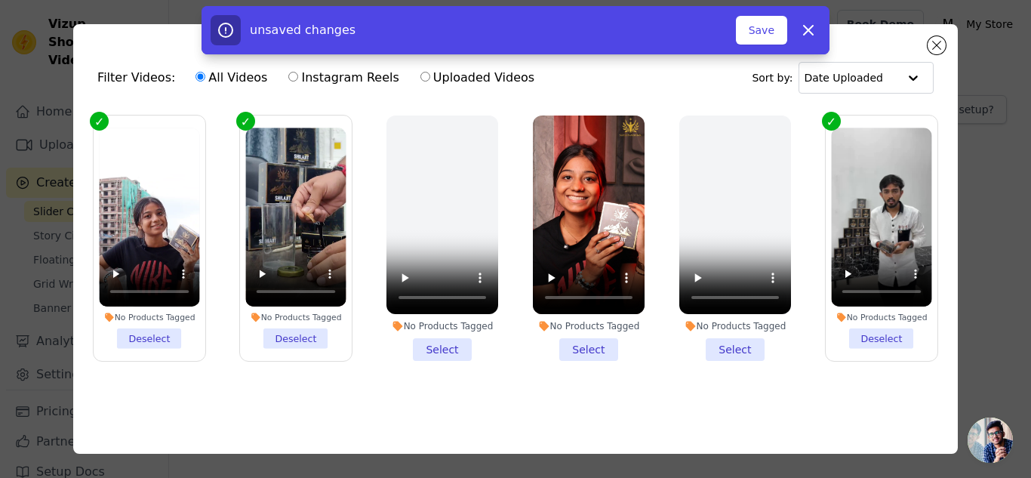
click at [582, 345] on li "No Products Tagged Select" at bounding box center [589, 237] width 112 height 245
click at [0, 0] on input "No Products Tagged Select" at bounding box center [0, 0] width 0 height 0
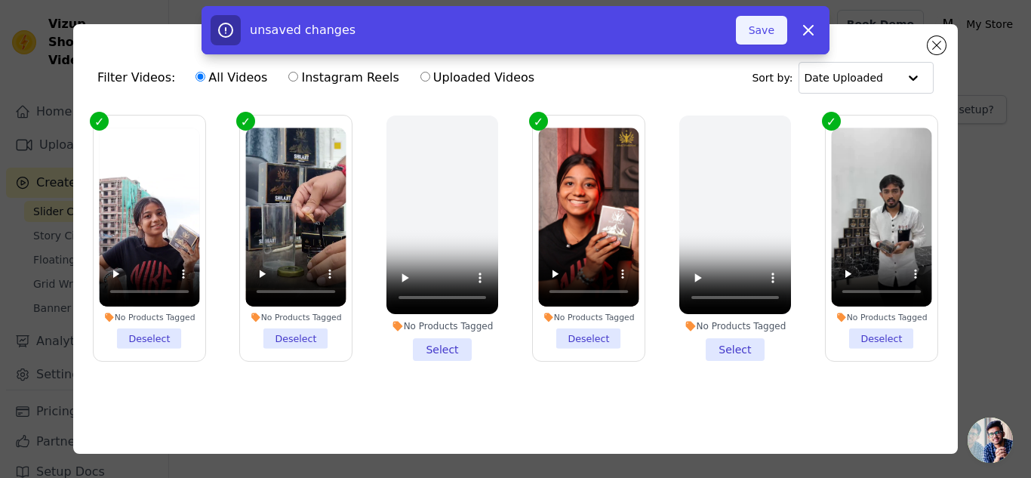
click at [773, 25] on button "Save" at bounding box center [761, 30] width 51 height 29
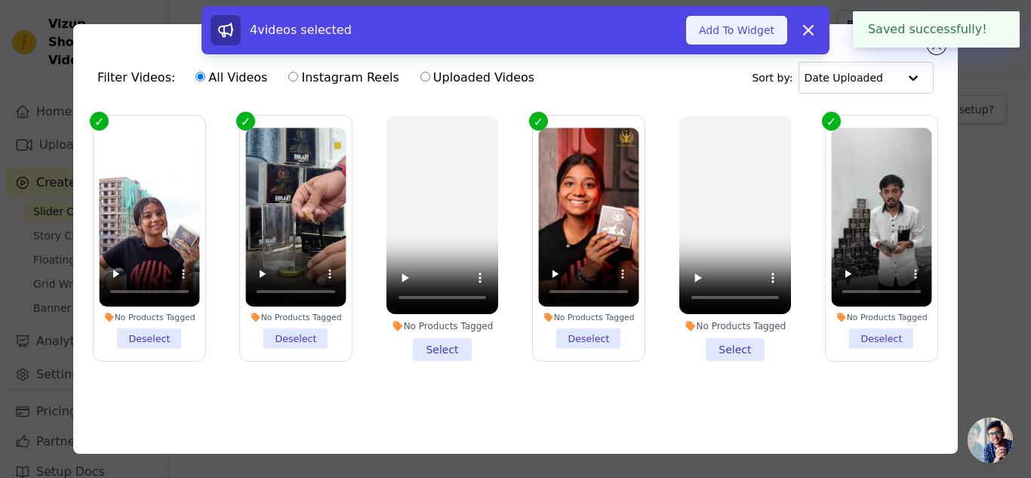
click at [757, 35] on button "Add To Widget" at bounding box center [736, 30] width 101 height 29
